Goal: Task Accomplishment & Management: Use online tool/utility

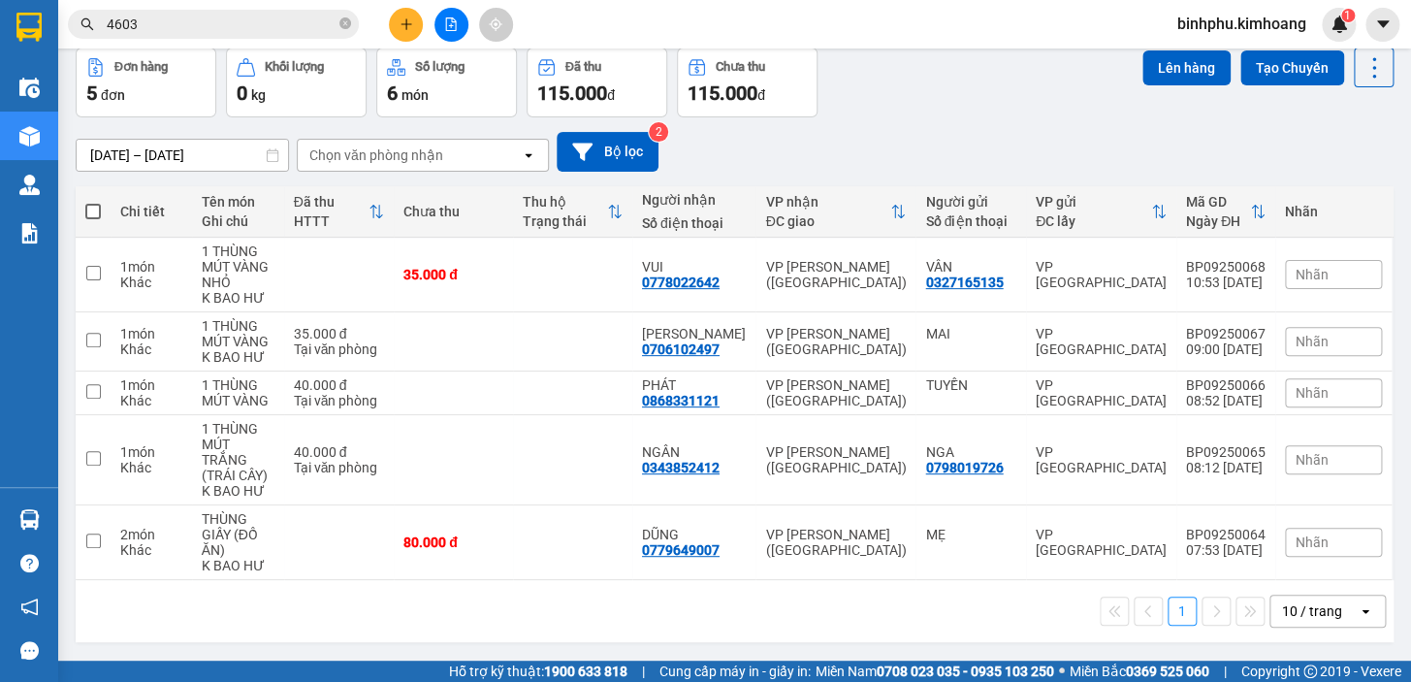
scroll to position [88, 0]
click at [95, 212] on span at bounding box center [93, 211] width 16 height 16
click at [93, 201] on input "checkbox" at bounding box center [93, 201] width 0 height 0
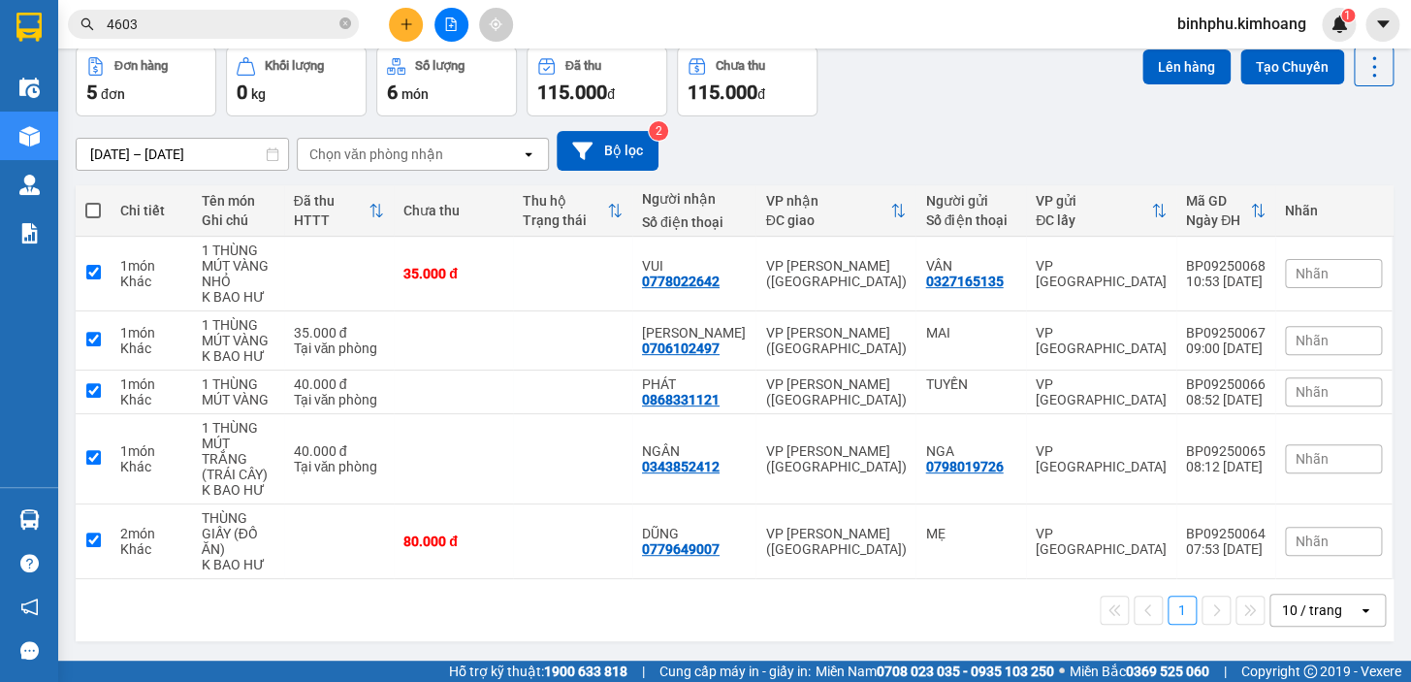
checkbox input "true"
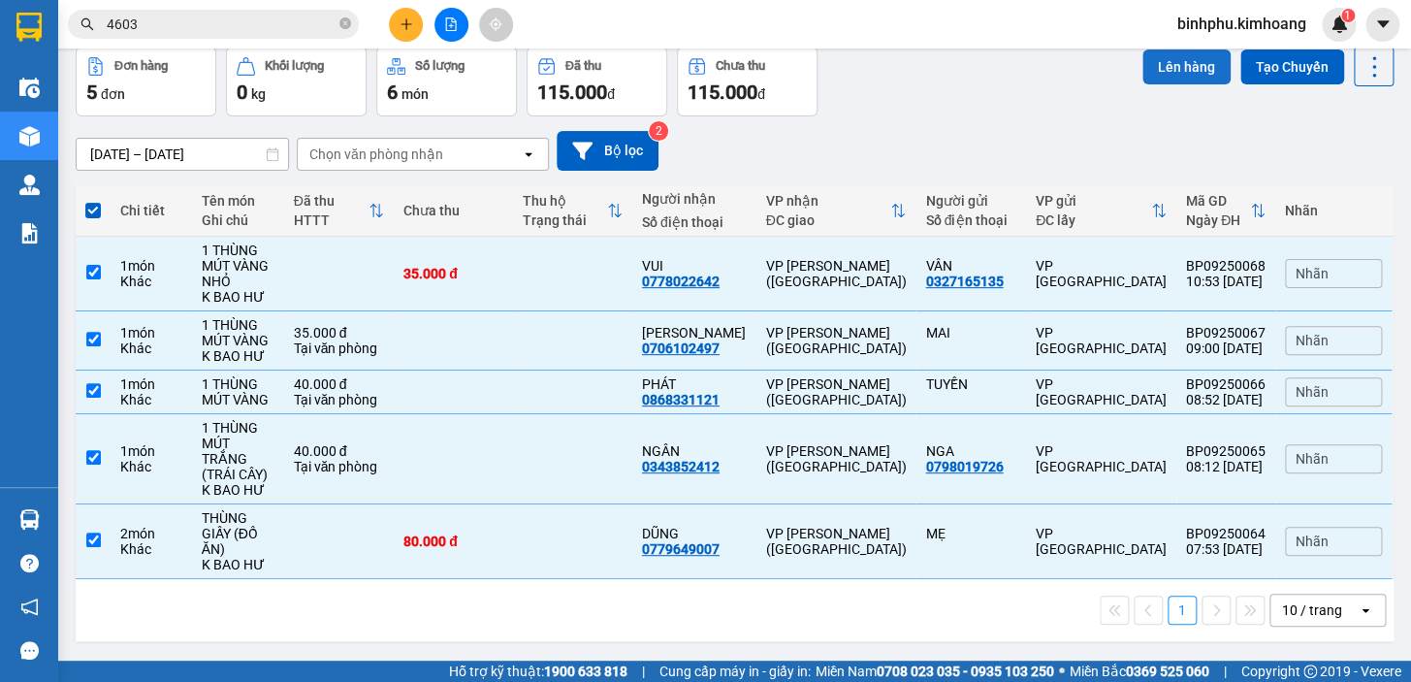
click at [1142, 60] on button "Lên hàng" at bounding box center [1186, 66] width 88 height 35
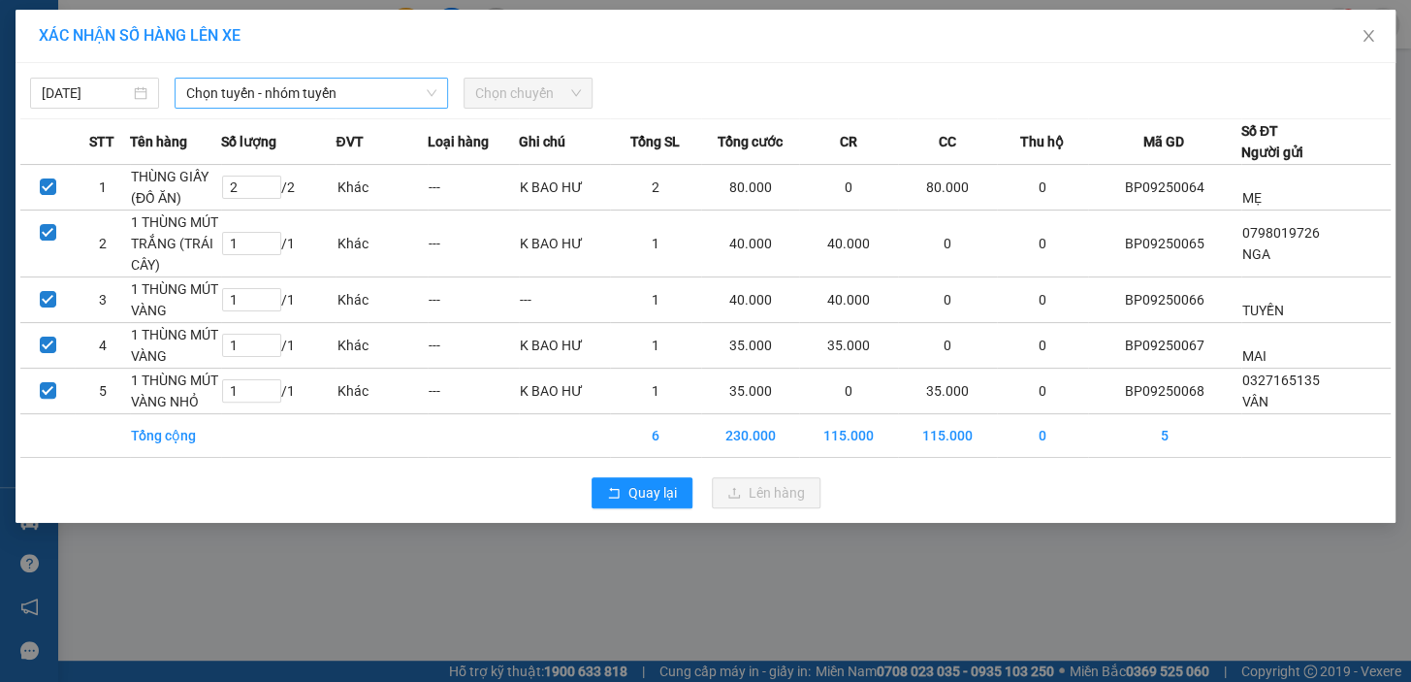
click at [382, 96] on span "Chọn tuyến - nhóm tuyến" at bounding box center [311, 93] width 250 height 29
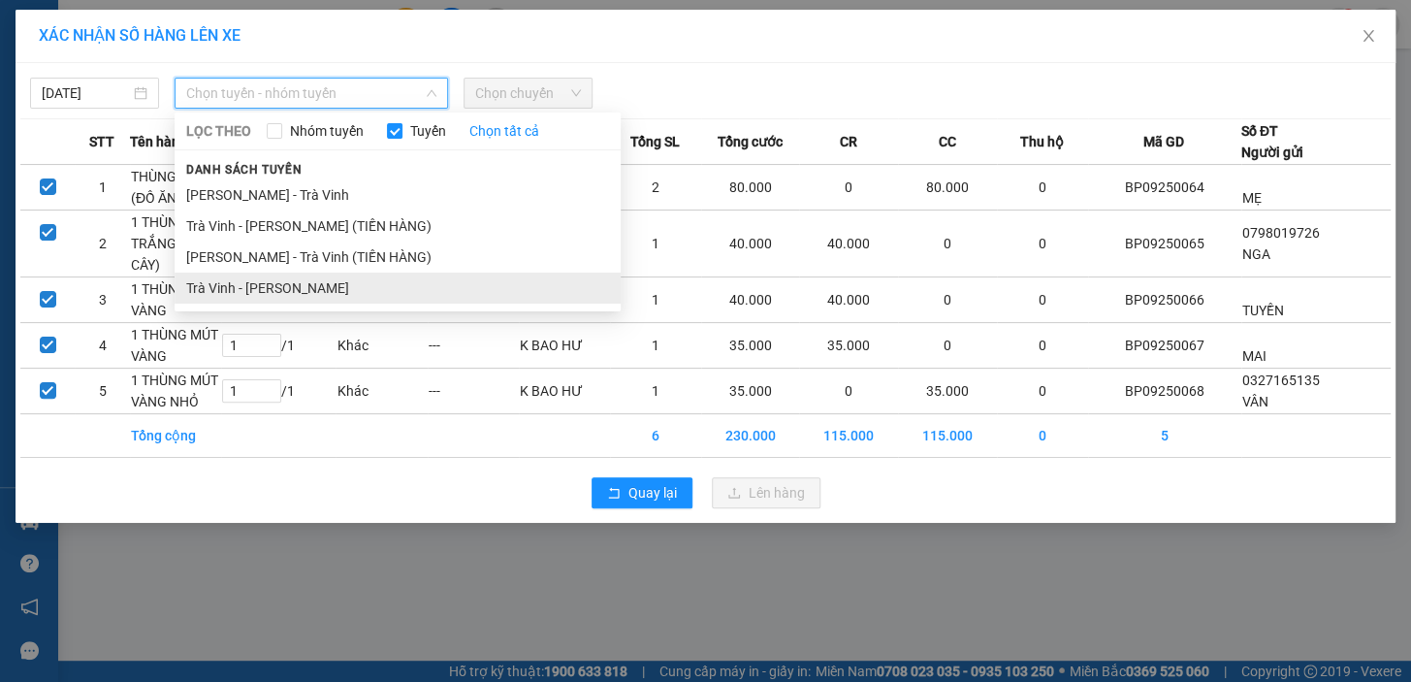
click at [364, 279] on li "Trà Vinh - [PERSON_NAME]" at bounding box center [398, 287] width 446 height 31
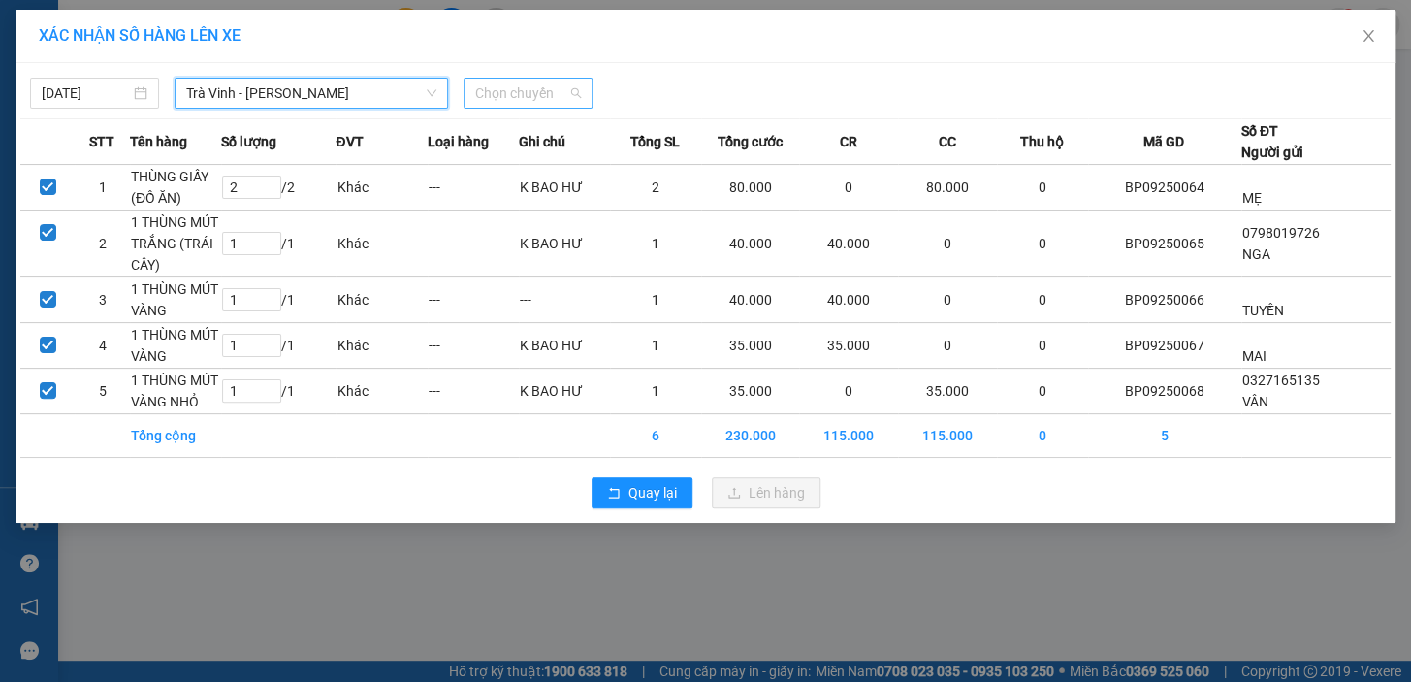
click at [562, 96] on span "Chọn chuyến" at bounding box center [528, 93] width 106 height 29
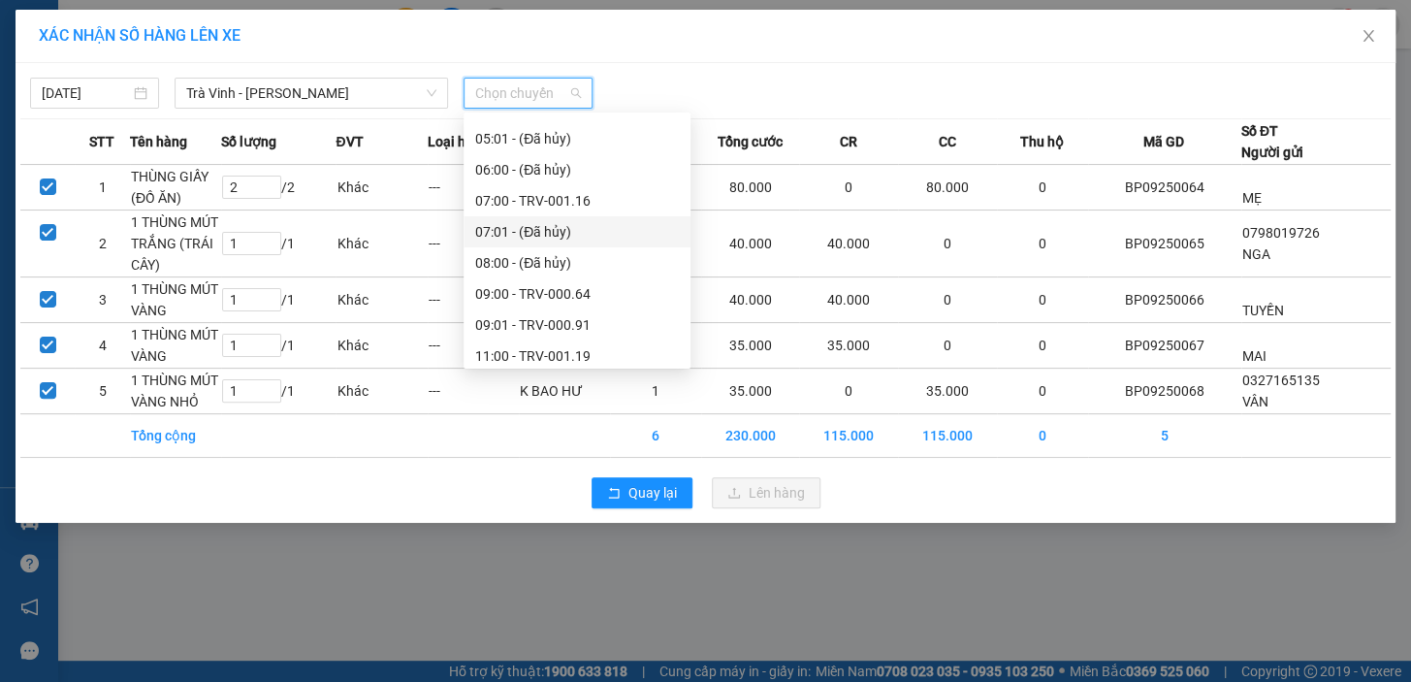
scroll to position [264, 0]
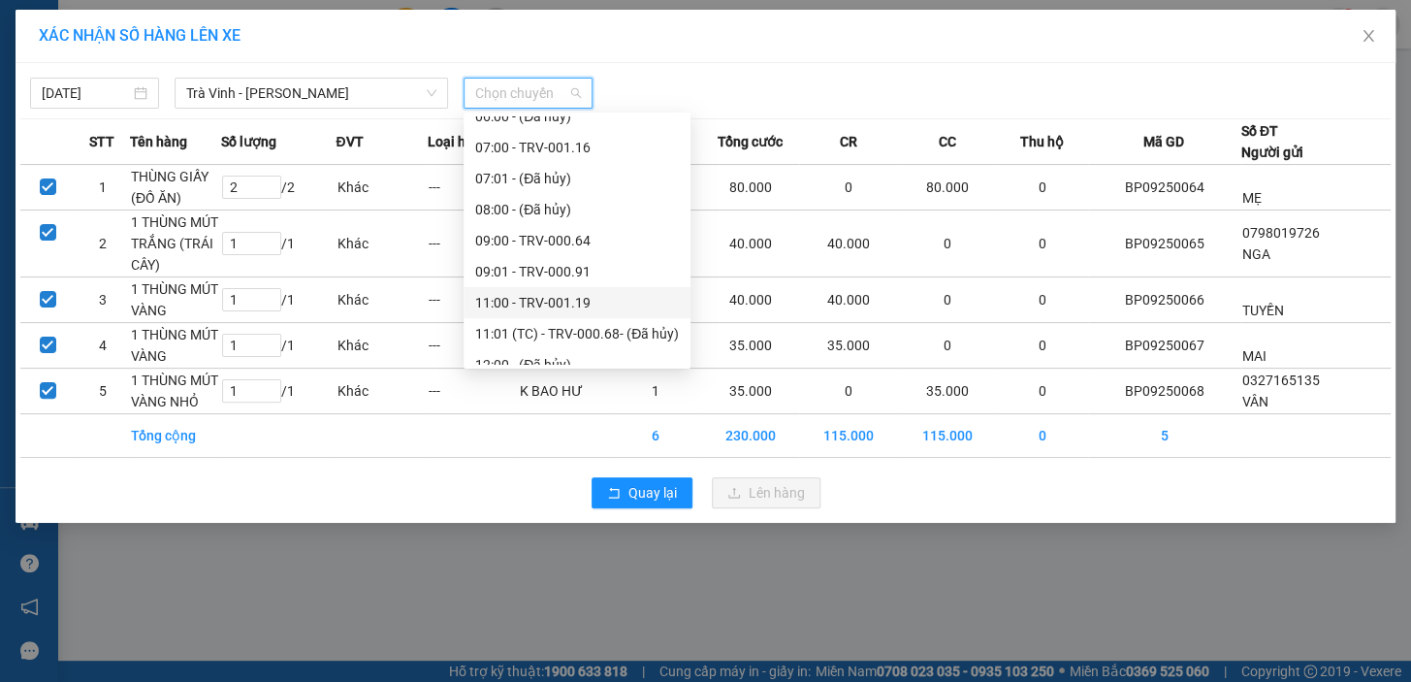
click at [562, 292] on div "11:00 - TRV-001.19" at bounding box center [577, 302] width 204 height 21
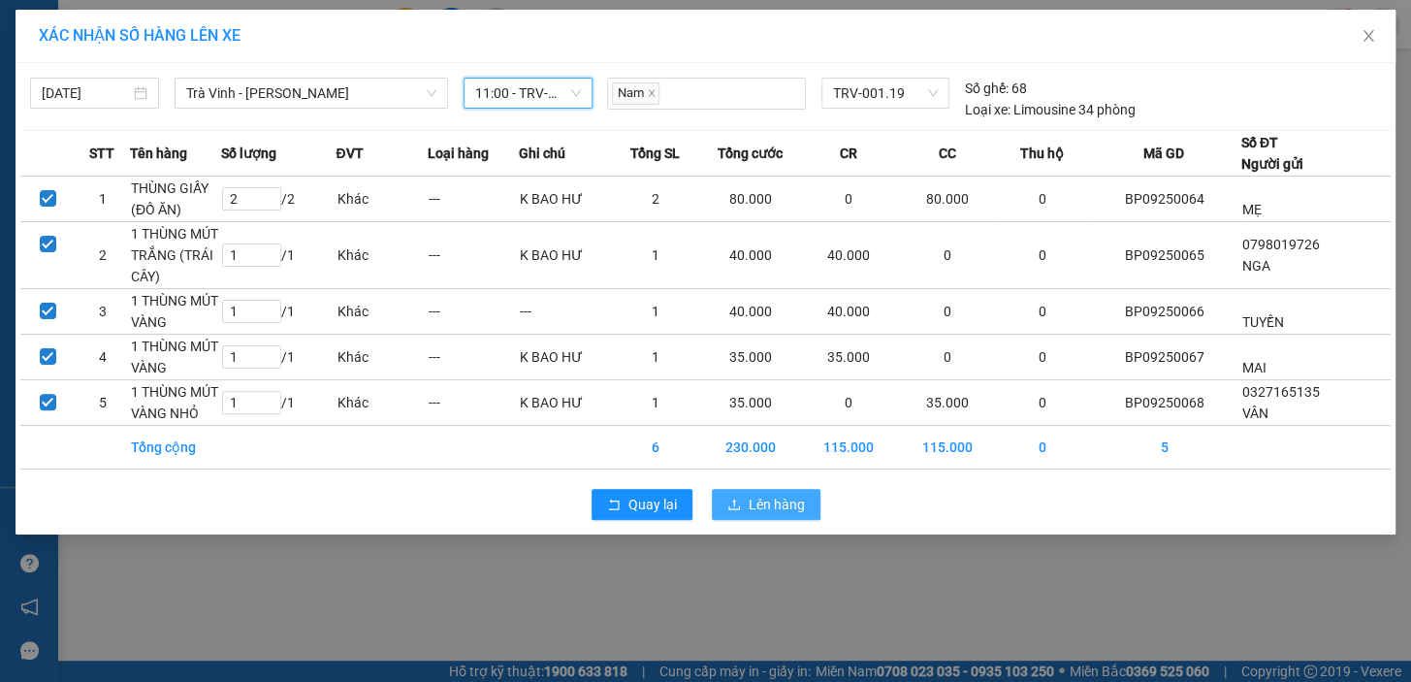
click at [792, 493] on span "Lên hàng" at bounding box center [776, 503] width 56 height 21
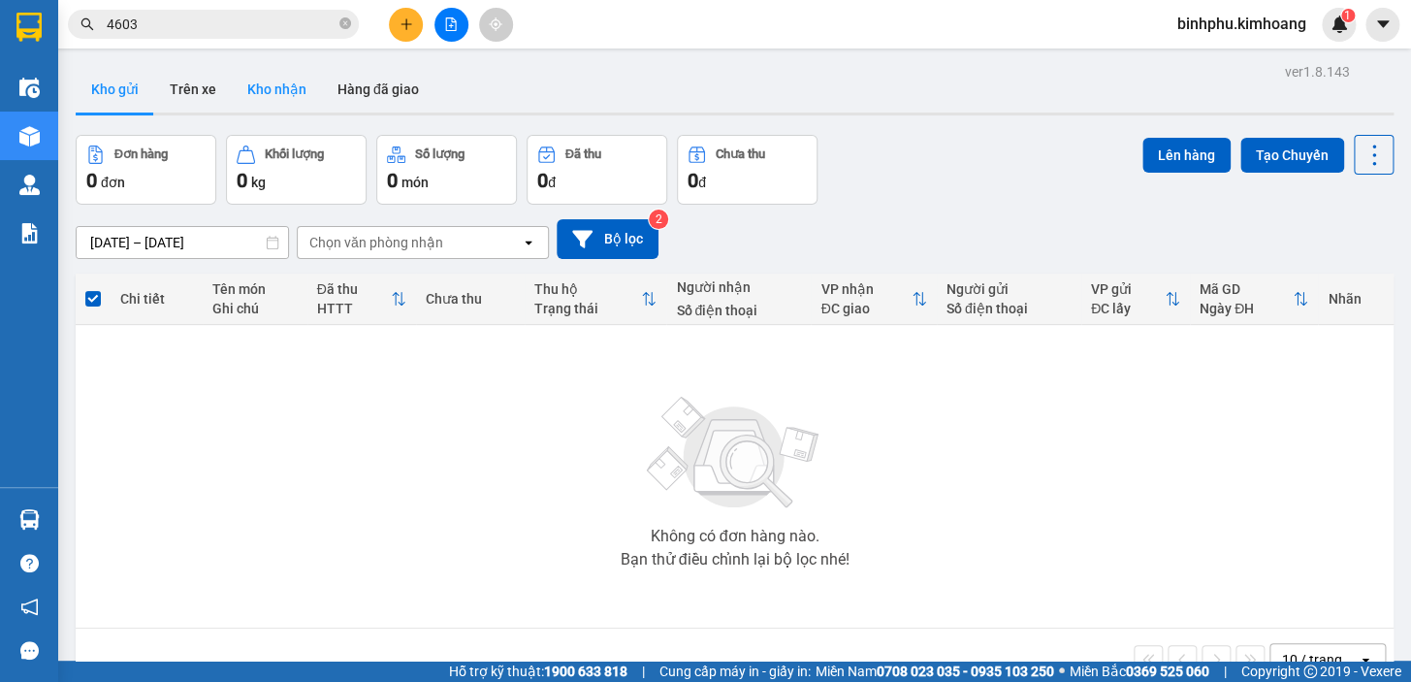
click at [262, 80] on button "Kho nhận" at bounding box center [277, 89] width 90 height 47
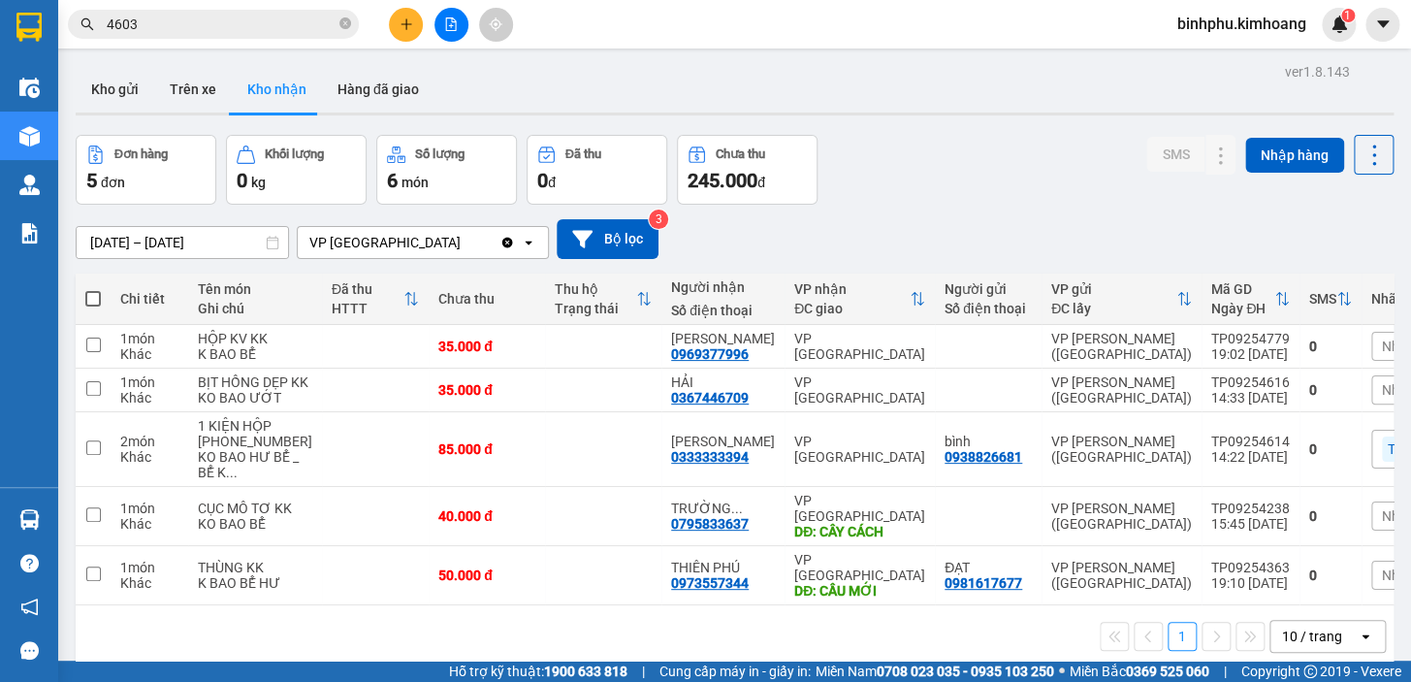
click at [248, 85] on button "Kho nhận" at bounding box center [277, 89] width 90 height 47
click at [144, 80] on button "Kho gửi" at bounding box center [115, 89] width 79 height 47
